Goal: Task Accomplishment & Management: Manage account settings

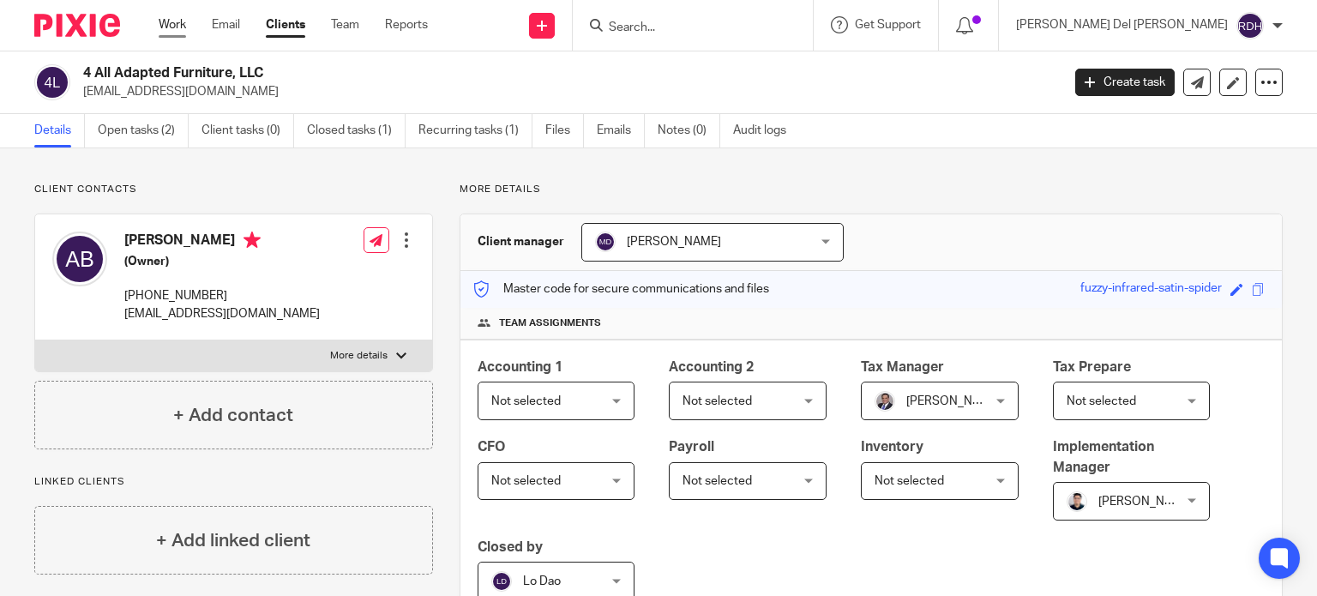
click at [175, 22] on link "Work" at bounding box center [172, 24] width 27 height 17
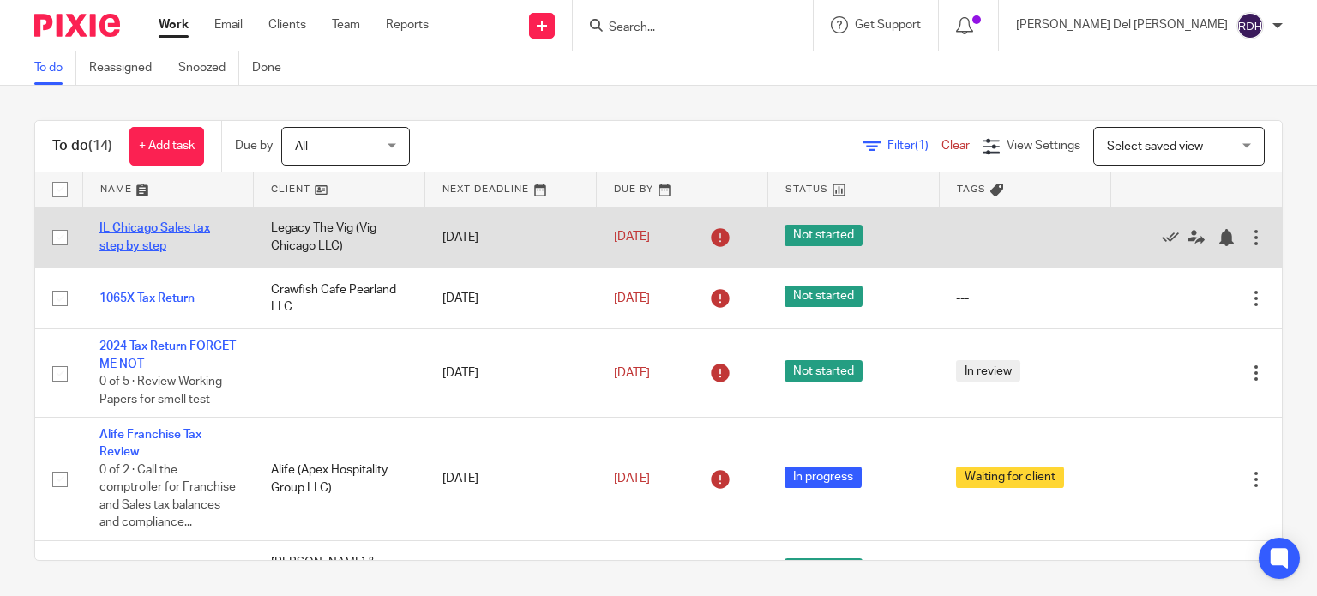
click at [147, 228] on link "IL Chicago Sales tax step by step" at bounding box center [154, 236] width 111 height 29
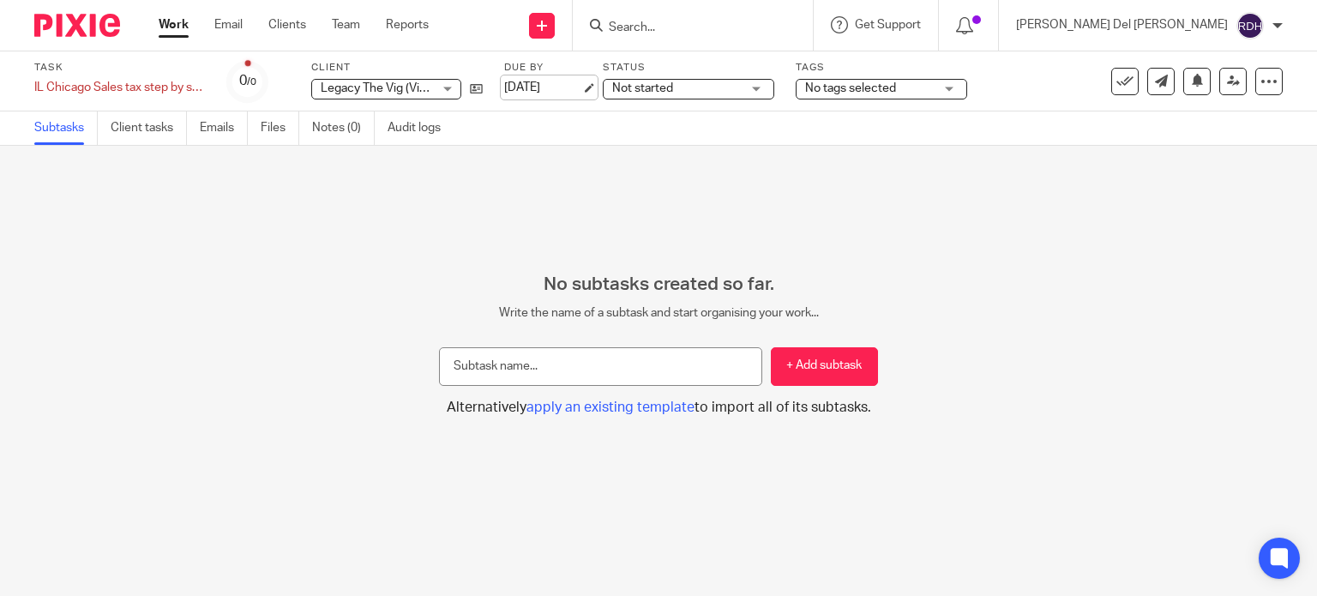
click at [548, 89] on link "[DATE]" at bounding box center [542, 88] width 77 height 18
click at [701, 87] on span "Not started" at bounding box center [676, 89] width 129 height 18
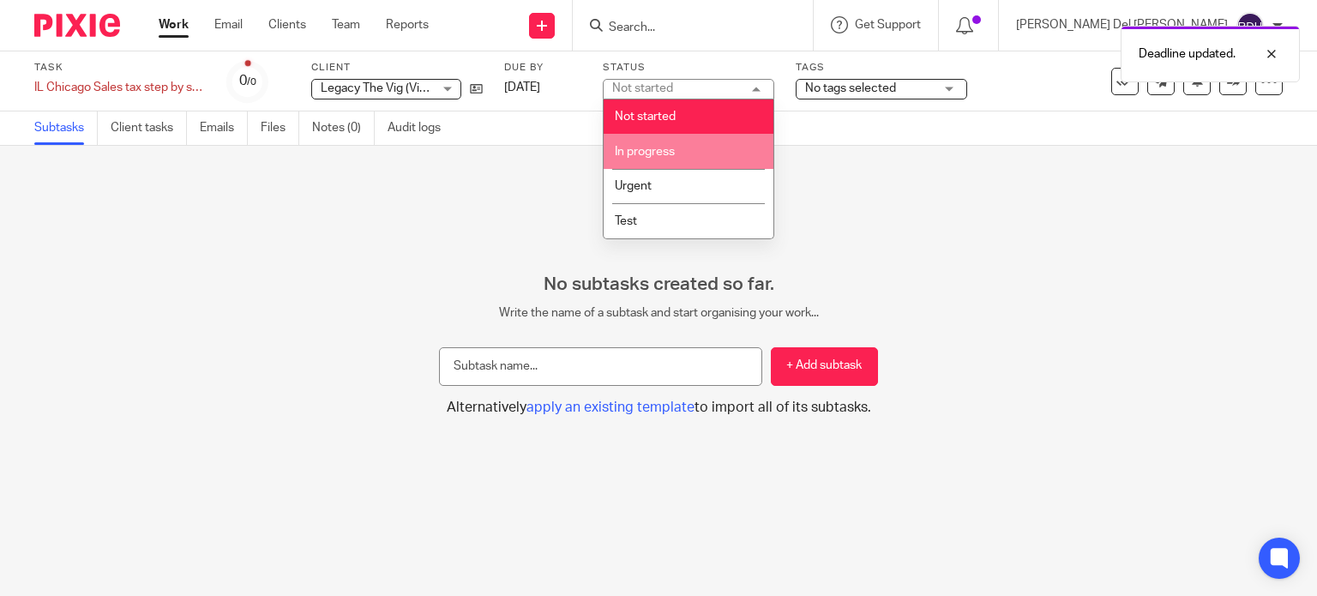
click at [635, 145] on li "In progress" at bounding box center [689, 151] width 170 height 35
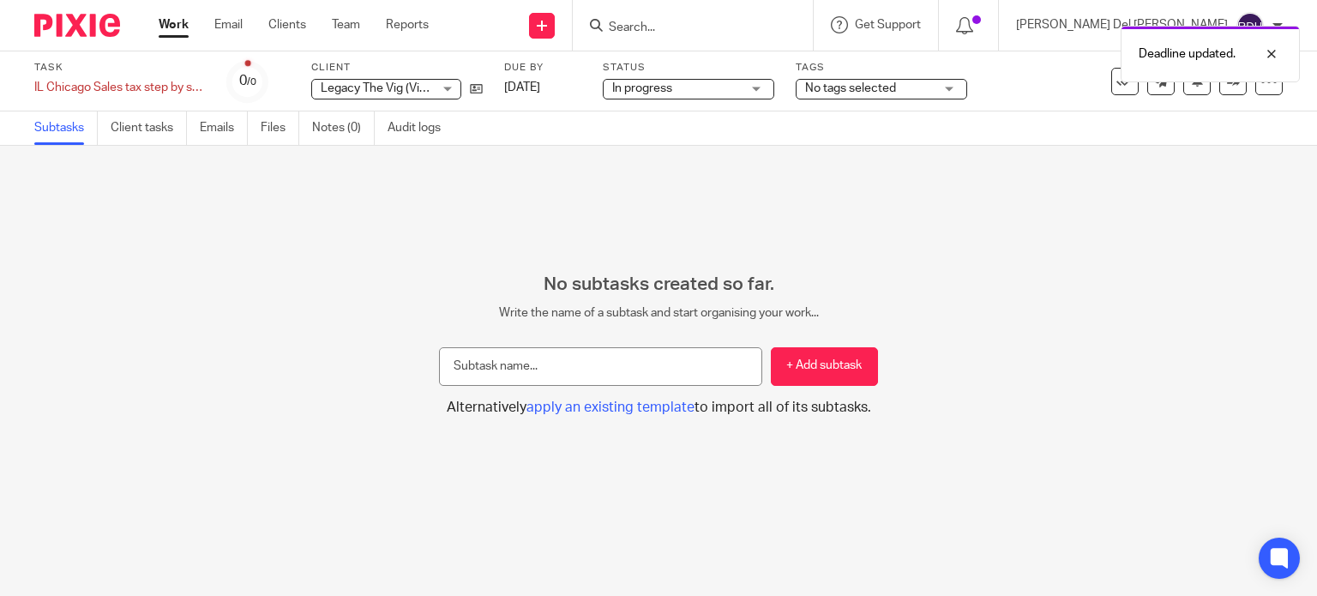
click at [665, 95] on span "In progress" at bounding box center [676, 89] width 129 height 18
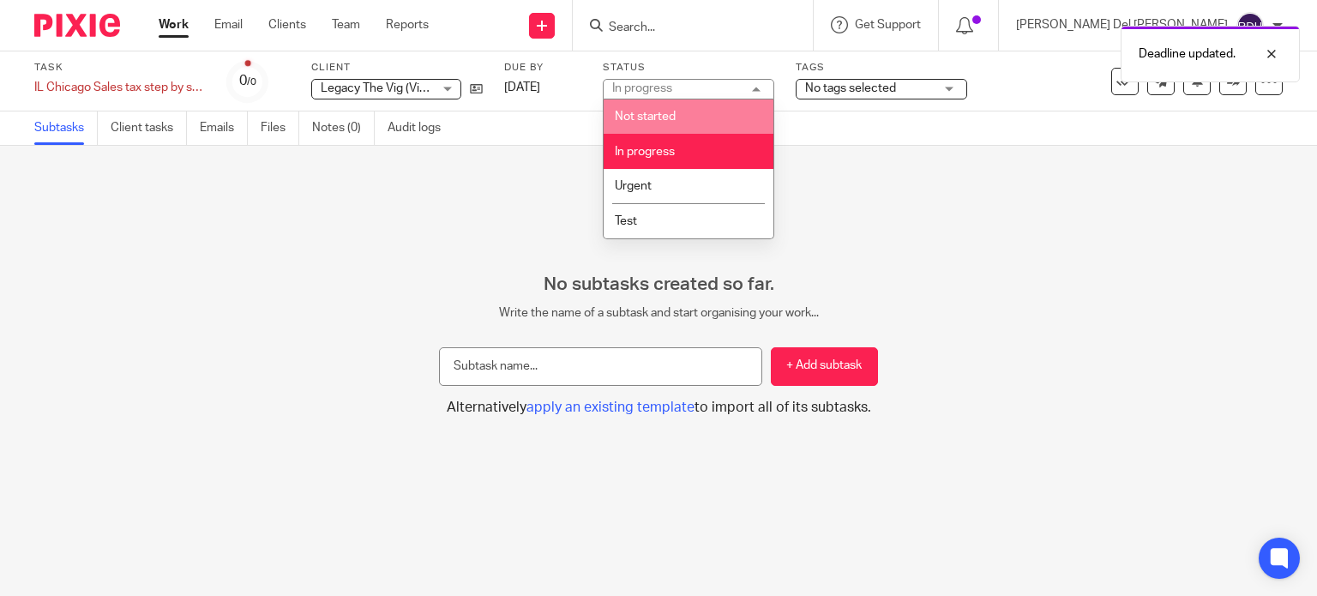
click at [665, 123] on li "Not started" at bounding box center [689, 116] width 170 height 35
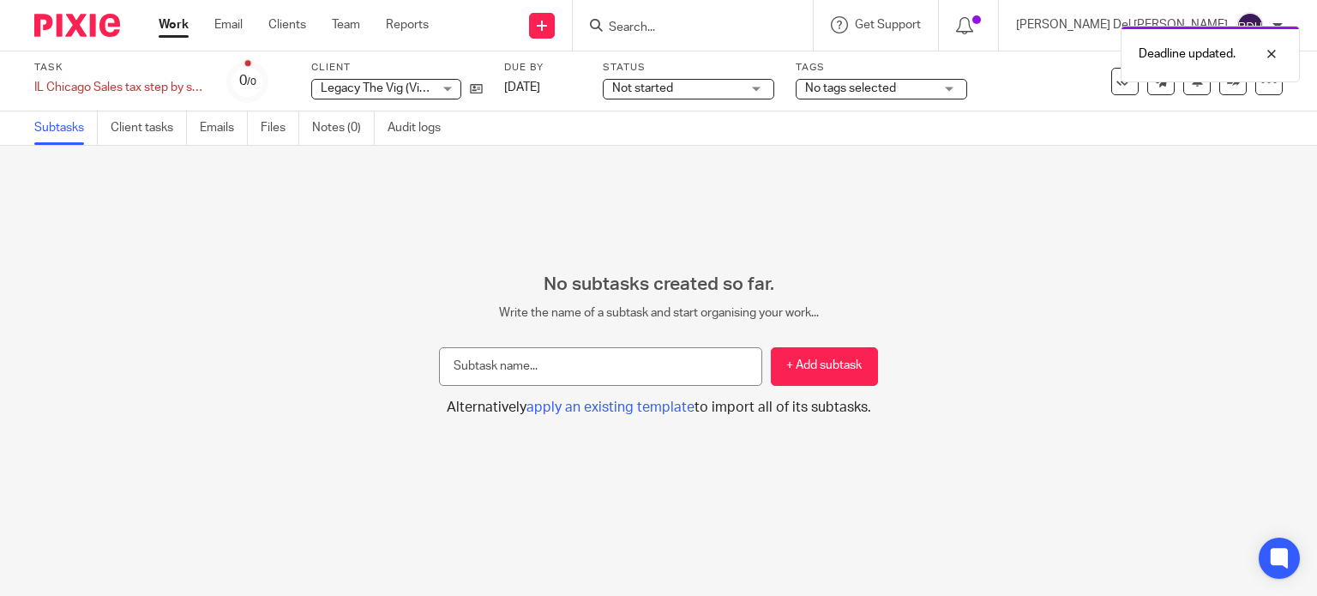
click at [176, 26] on link "Work" at bounding box center [174, 24] width 30 height 17
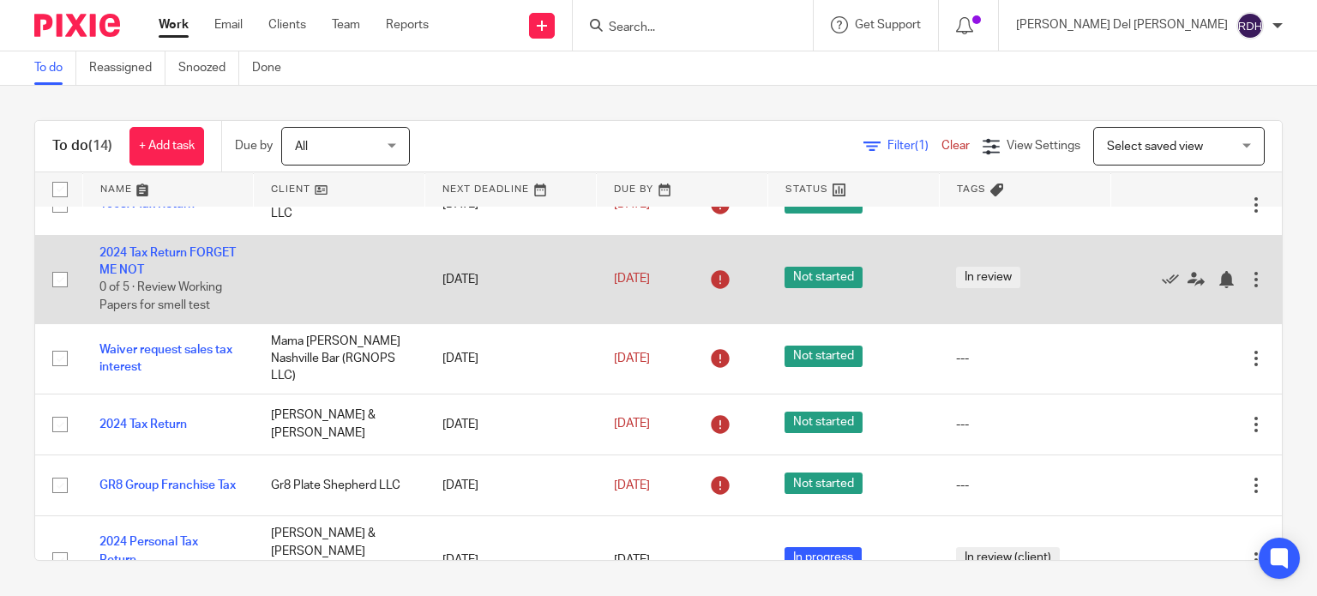
scroll to position [172, 0]
